Goal: Task Accomplishment & Management: Manage account settings

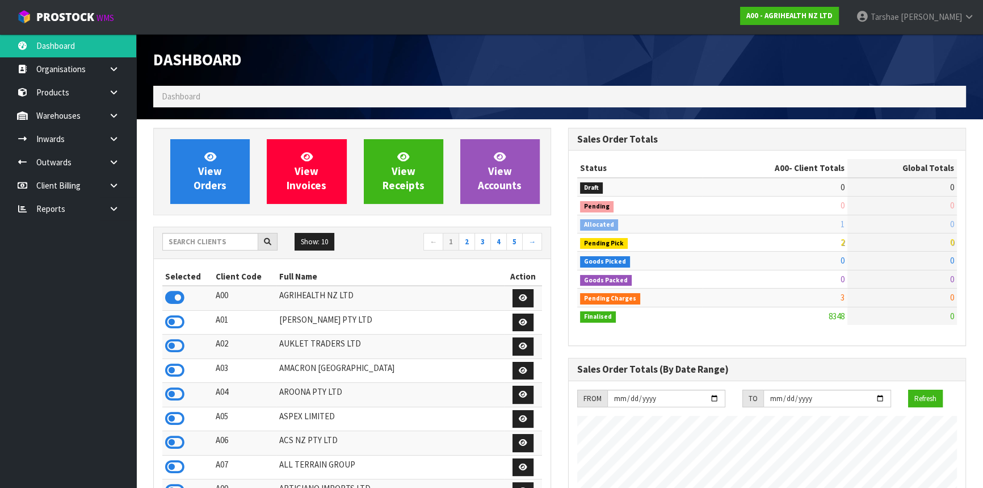
scroll to position [858, 414]
click at [202, 243] on input "text" at bounding box center [210, 242] width 96 height 18
type input "V20"
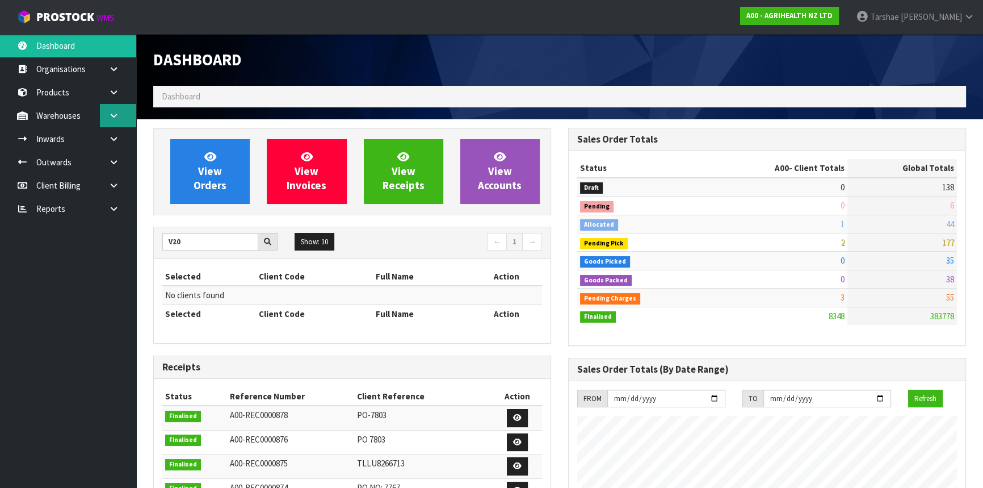
click at [121, 112] on link at bounding box center [118, 115] width 36 height 23
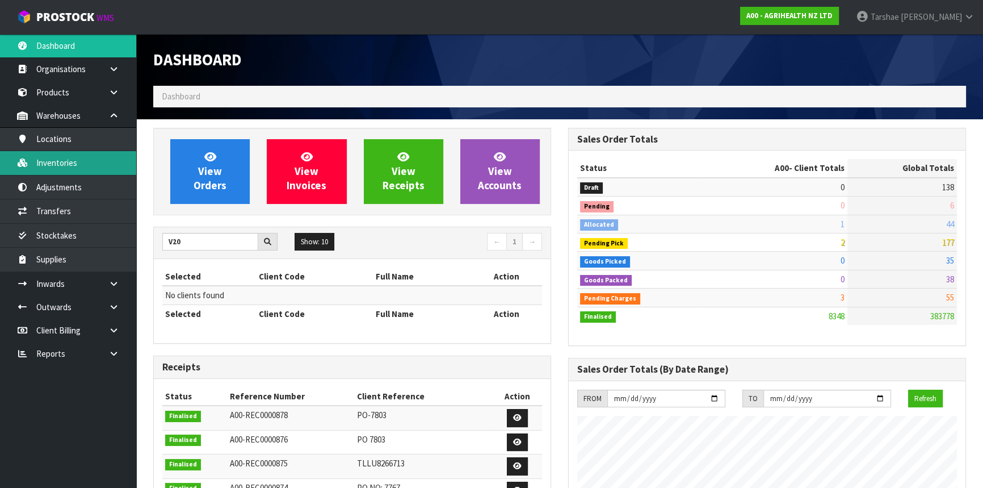
click at [61, 165] on link "Inventories" at bounding box center [68, 162] width 136 height 23
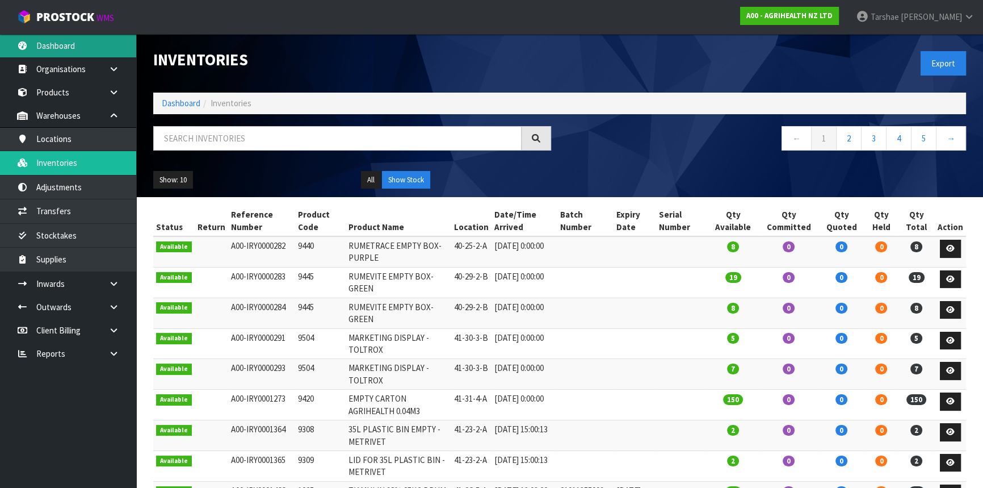
click at [79, 40] on link "Dashboard" at bounding box center [68, 45] width 136 height 23
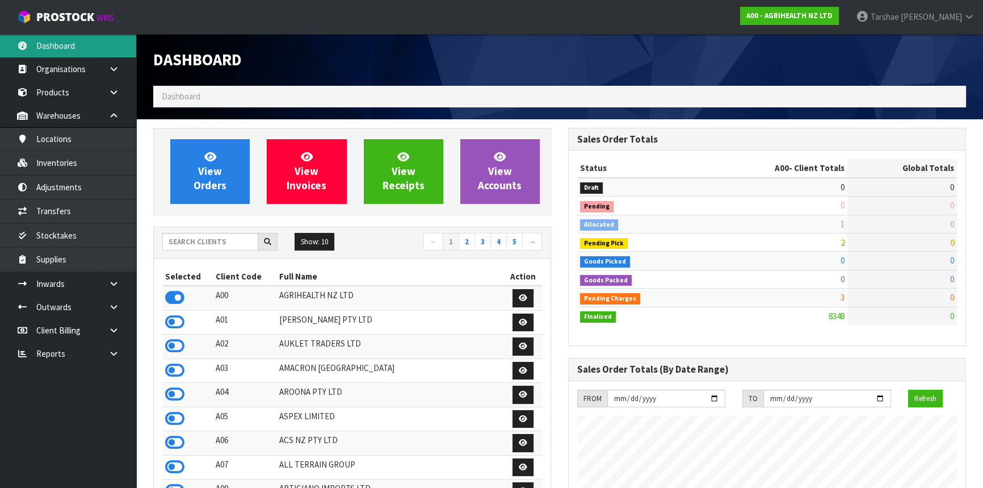
scroll to position [858, 414]
click at [188, 238] on input "text" at bounding box center [210, 242] width 96 height 18
type input "V02"
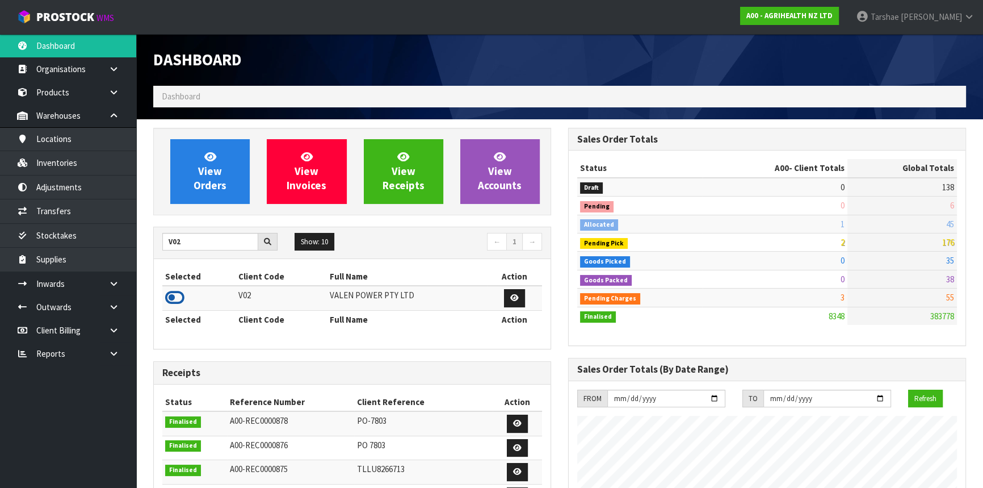
click at [179, 291] on icon at bounding box center [174, 297] width 19 height 17
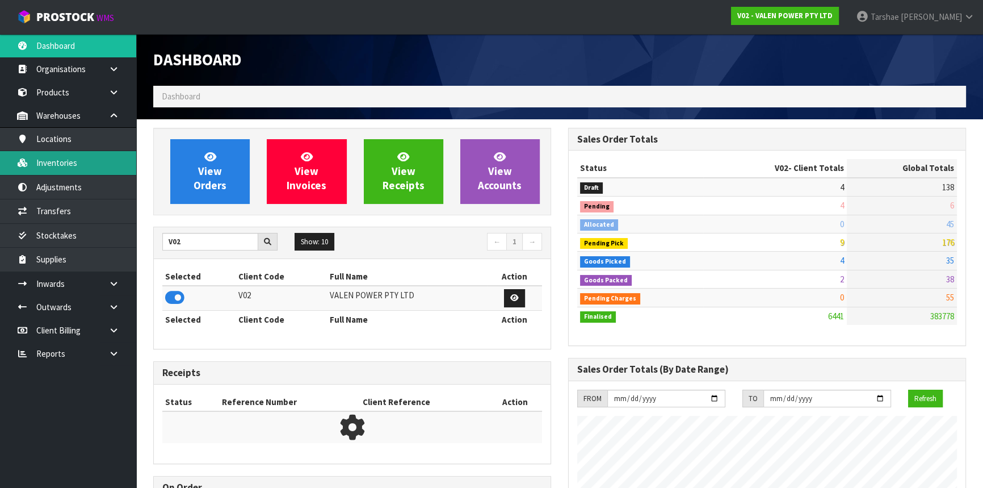
scroll to position [895, 414]
click at [75, 161] on link "Inventories" at bounding box center [68, 162] width 136 height 23
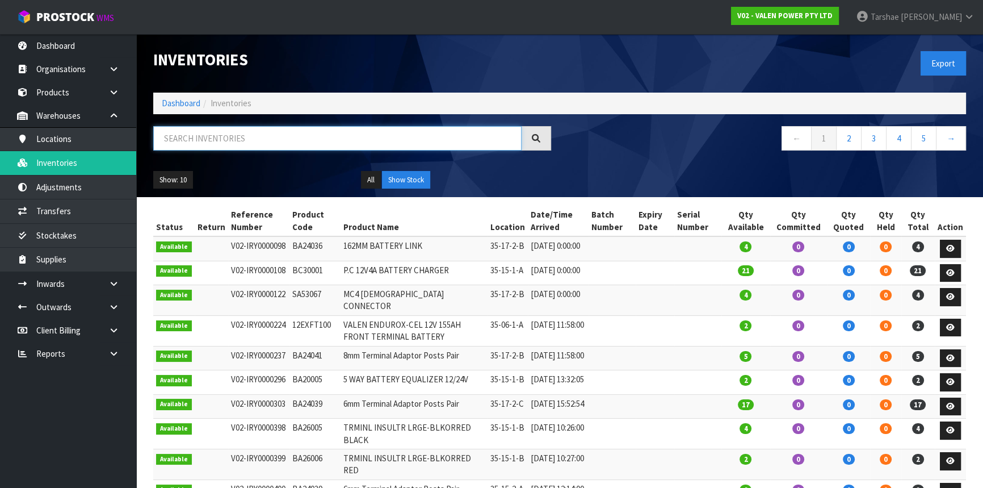
click at [216, 141] on input "text" at bounding box center [337, 138] width 368 height 24
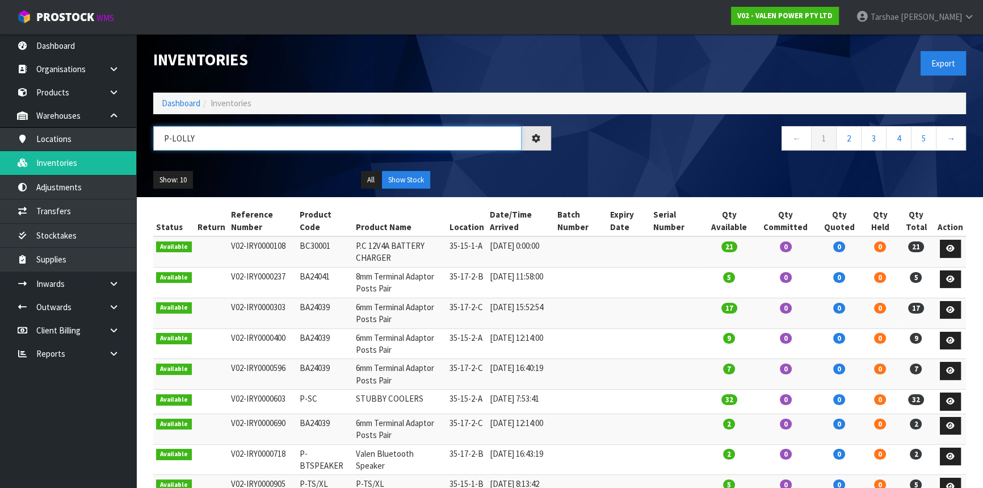
type input "P-LOLLY"
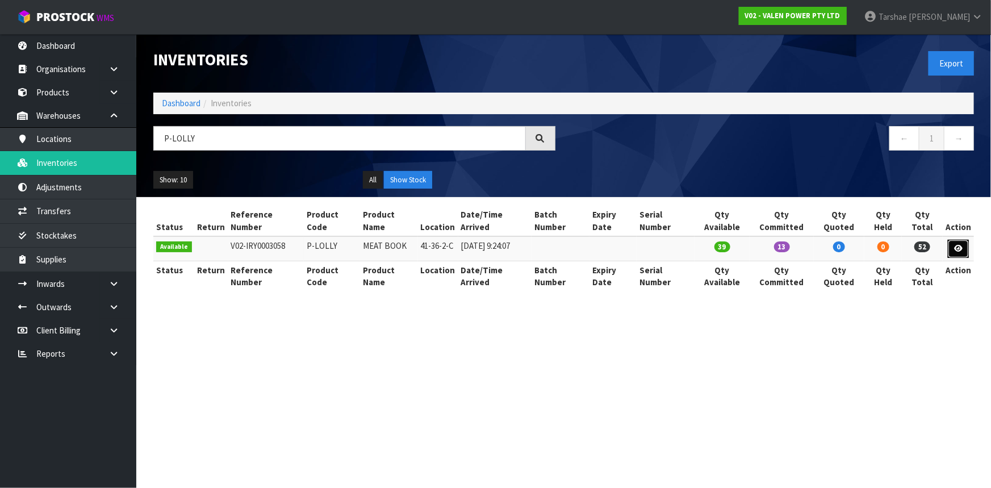
click at [953, 240] on link at bounding box center [958, 249] width 21 height 18
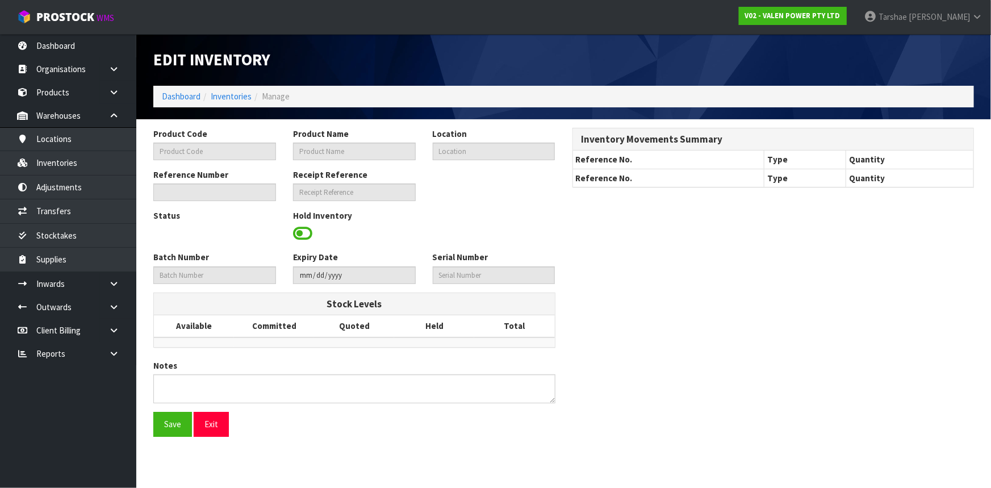
type input "P-LOLLY"
type input "MEAT BOOK"
type input "41-36-2-C"
type input "V02-IRY0003058"
type input "V02-REC0000344"
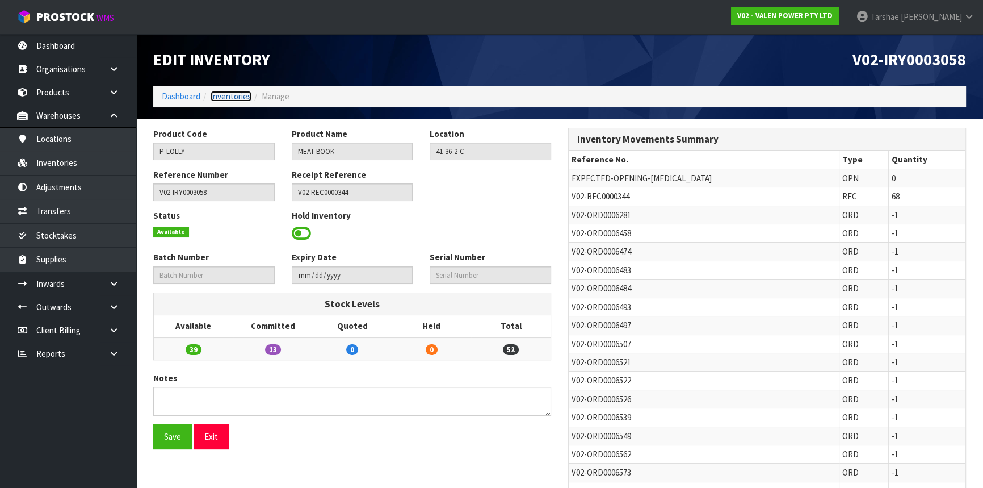
click at [241, 97] on link "Inventories" at bounding box center [231, 96] width 41 height 11
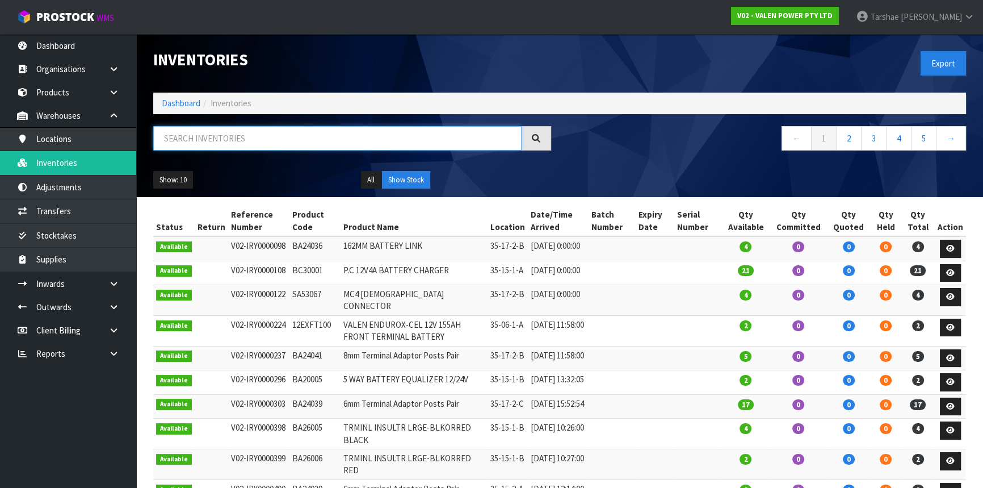
click at [258, 137] on input "text" at bounding box center [337, 138] width 368 height 24
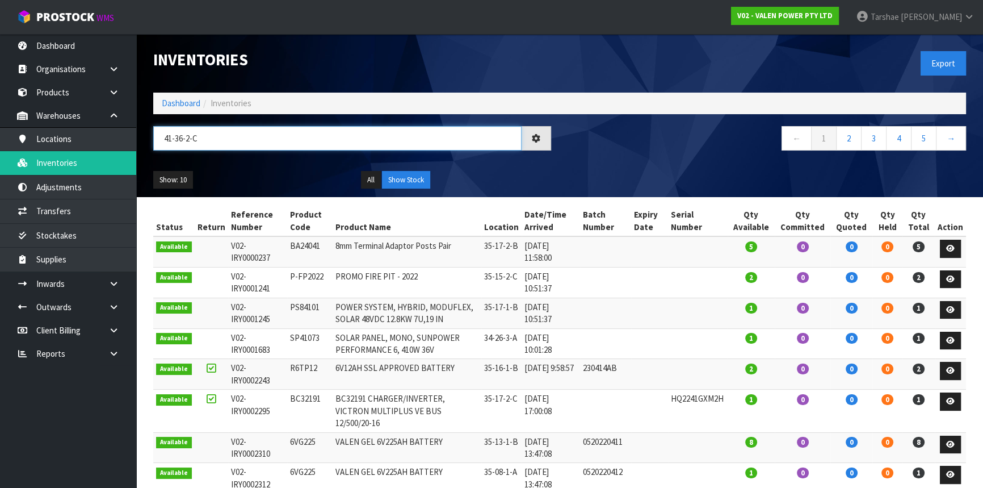
type input "41-36-2-C"
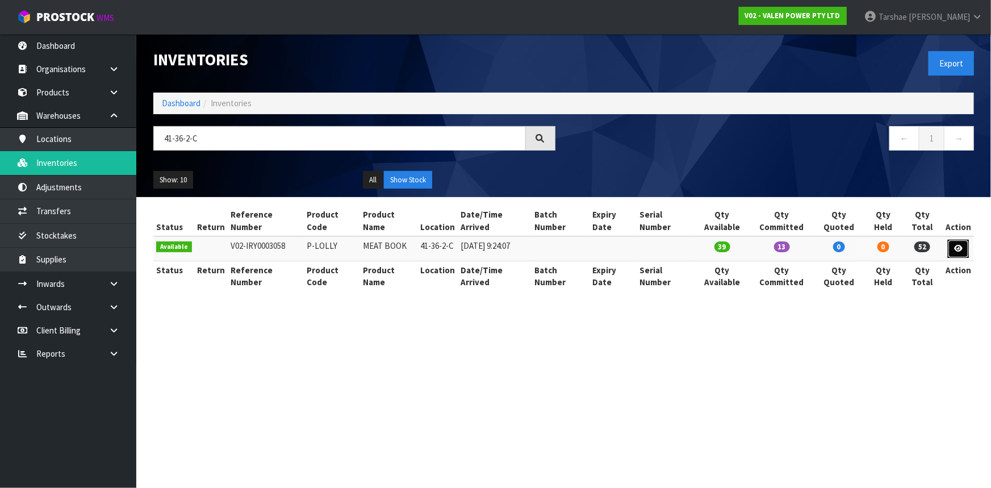
click at [957, 245] on icon at bounding box center [958, 248] width 9 height 7
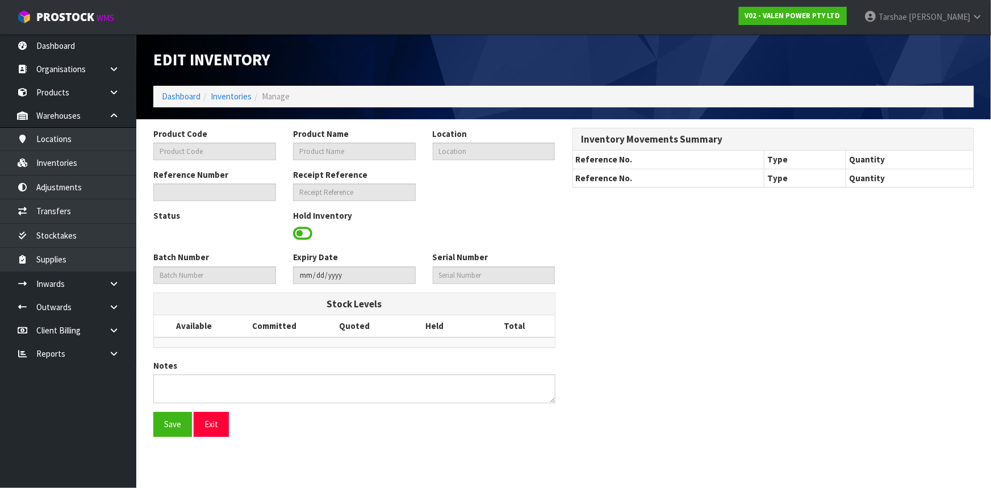
type input "P-LOLLY"
type input "MEAT BOOK"
type input "41-36-2-C"
type input "V02-IRY0003058"
type input "V02-REC0000344"
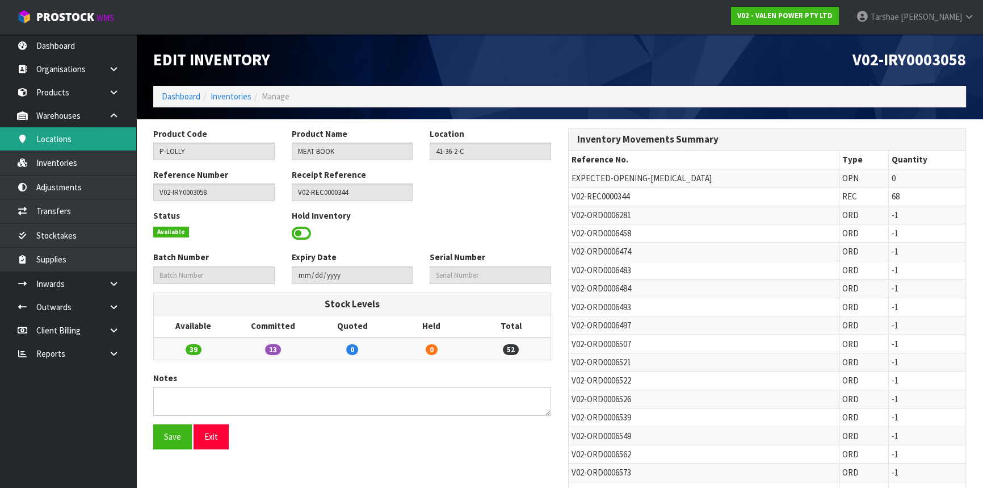
click at [52, 131] on link "Locations" at bounding box center [68, 138] width 136 height 23
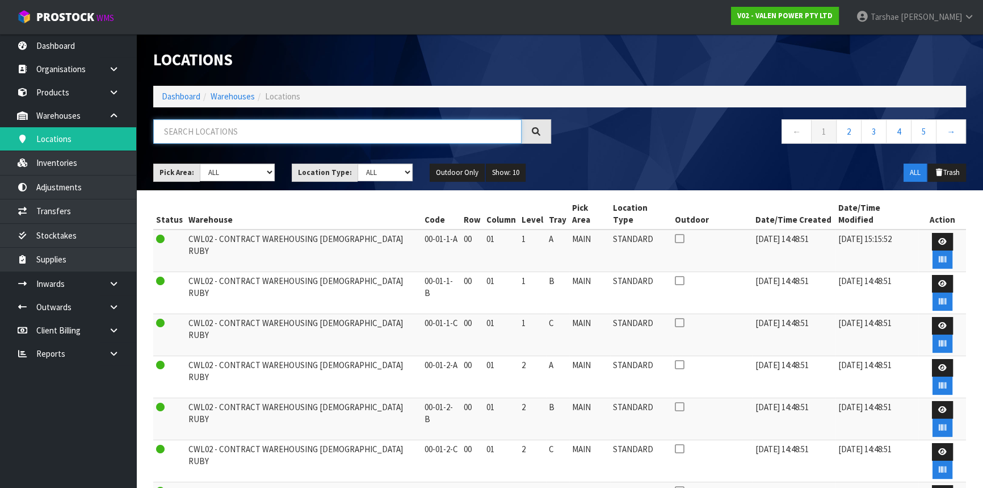
click at [213, 136] on input "text" at bounding box center [337, 131] width 368 height 24
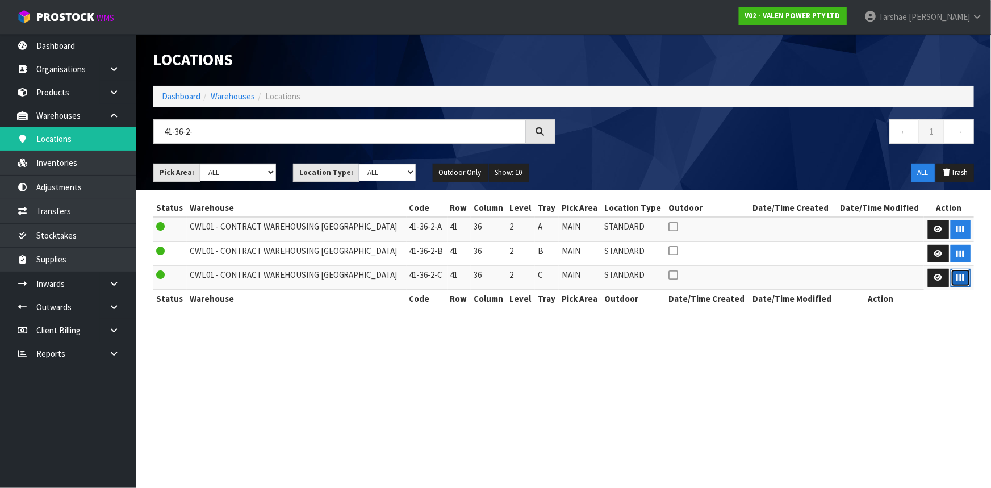
click at [961, 269] on button "button" at bounding box center [960, 278] width 20 height 18
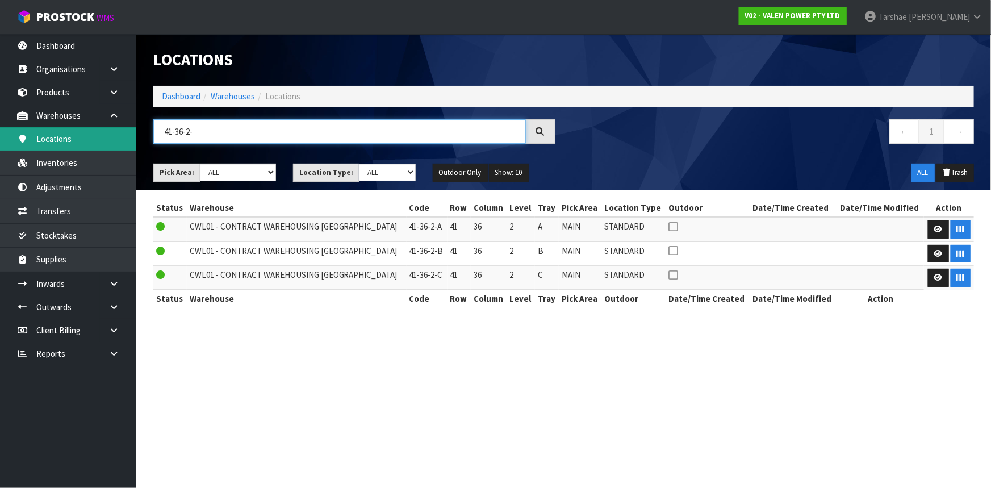
drag, startPoint x: 355, startPoint y: 147, endPoint x: 87, endPoint y: 145, distance: 267.4
click at [87, 145] on body "Toggle navigation ProStock WMS V02 - VALEN POWER PTY LTD Tarshae Graydon Logout…" at bounding box center [495, 244] width 991 height 488
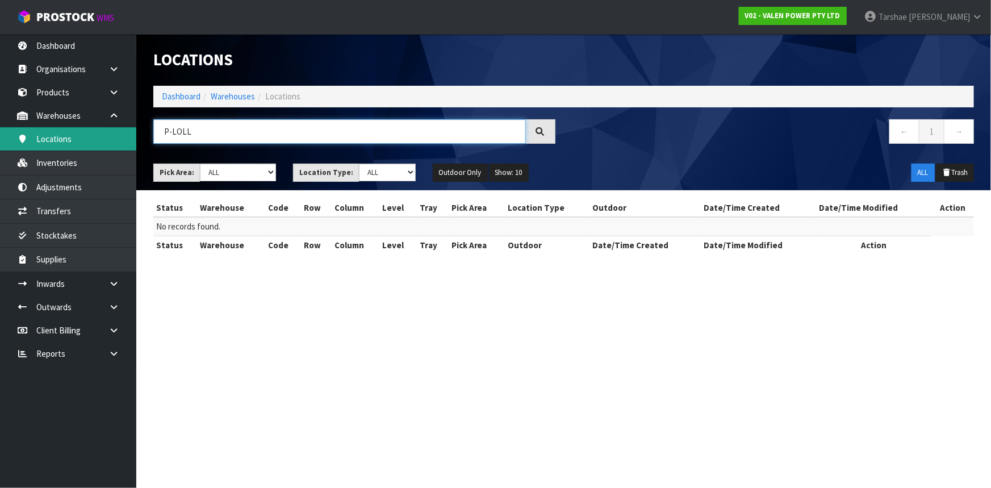
drag, startPoint x: 225, startPoint y: 129, endPoint x: 2, endPoint y: 139, distance: 223.3
click at [2, 139] on body "Toggle navigation ProStock WMS V02 - VALEN POWER PTY LTD Tarshae Graydon Logout…" at bounding box center [495, 244] width 991 height 488
type input "O"
type input "P"
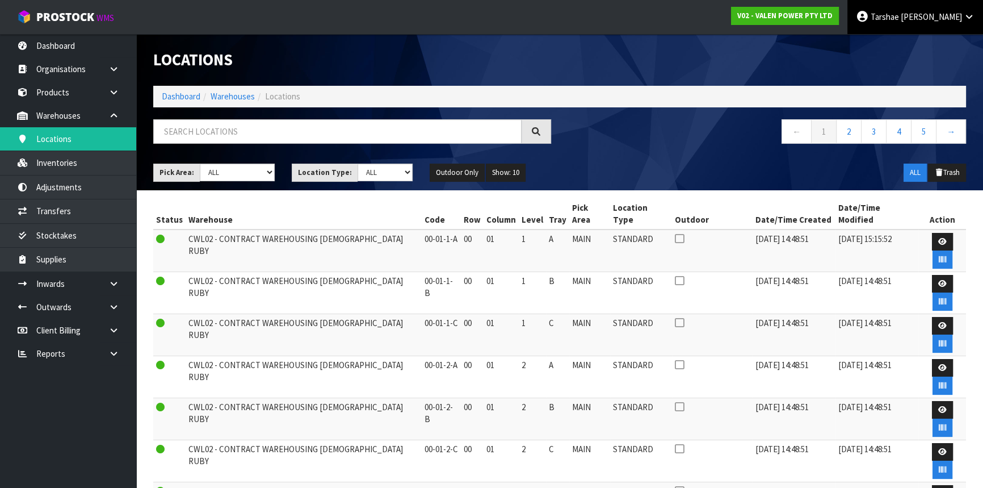
click at [936, 27] on link "Tarshae Graydon" at bounding box center [916, 17] width 136 height 34
click at [934, 39] on link "Logout" at bounding box center [938, 44] width 90 height 15
